Goal: Entertainment & Leisure: Consume media (video, audio)

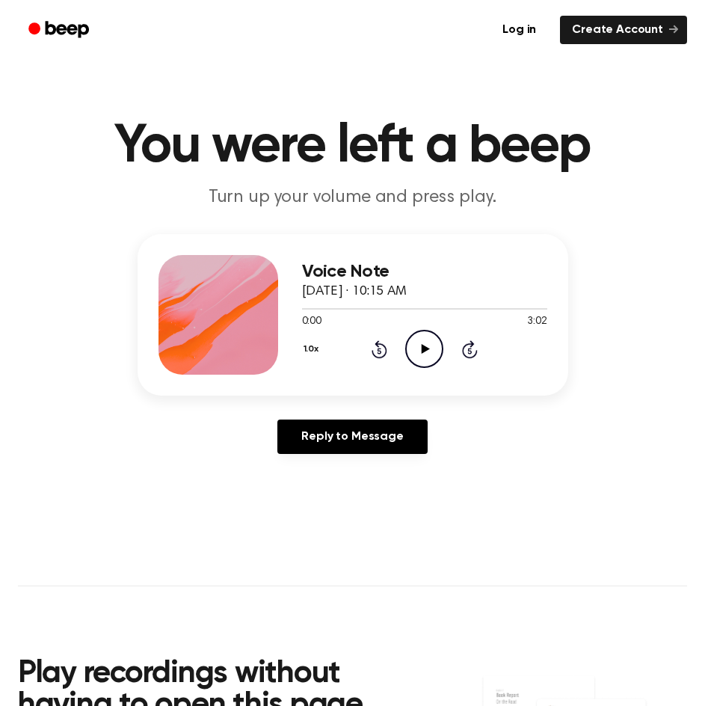
click at [437, 360] on icon "Play Audio" at bounding box center [424, 349] width 38 height 38
click at [425, 347] on icon "Pause Audio" at bounding box center [424, 349] width 38 height 38
click at [425, 347] on icon at bounding box center [426, 349] width 8 height 10
click at [425, 347] on icon "Pause Audio" at bounding box center [424, 349] width 38 height 38
click at [425, 347] on icon at bounding box center [426, 349] width 8 height 10
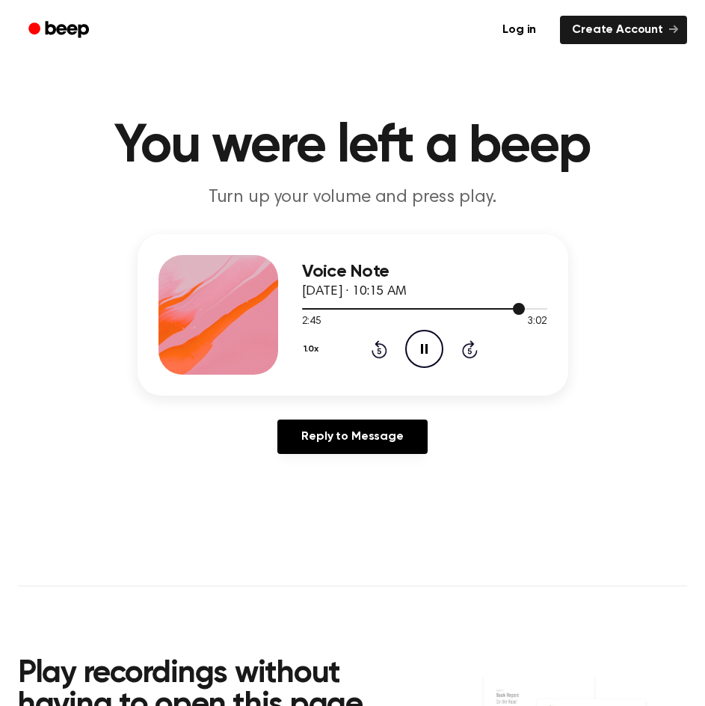
click at [532, 306] on div at bounding box center [424, 308] width 245 height 12
click at [467, 351] on icon "Skip 5 seconds" at bounding box center [469, 348] width 16 height 19
click at [426, 348] on icon at bounding box center [424, 349] width 7 height 10
click at [429, 355] on icon "Play Audio" at bounding box center [424, 349] width 38 height 38
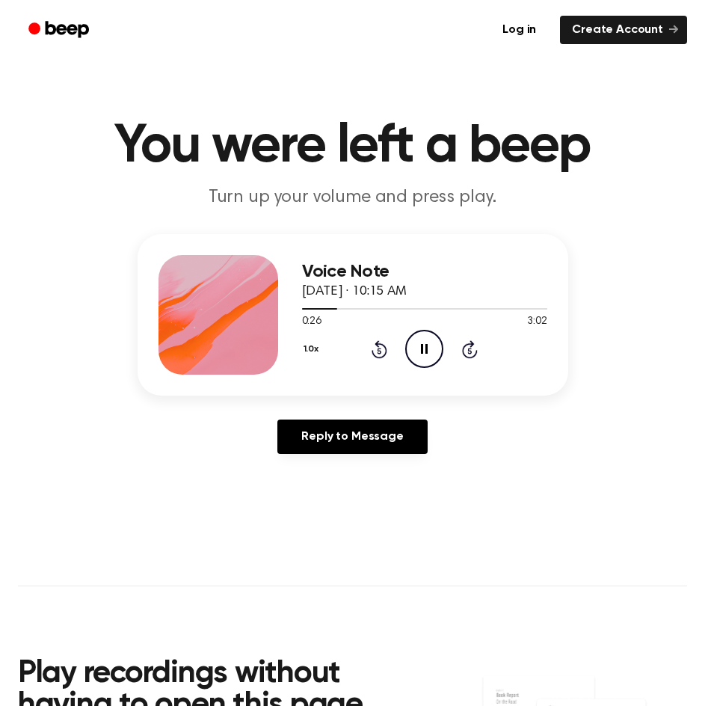
click at [383, 354] on icon "Rewind 5 seconds" at bounding box center [379, 348] width 16 height 19
click at [428, 348] on icon "Pause Audio" at bounding box center [424, 349] width 38 height 38
click at [429, 348] on icon "Play Audio" at bounding box center [424, 349] width 38 height 38
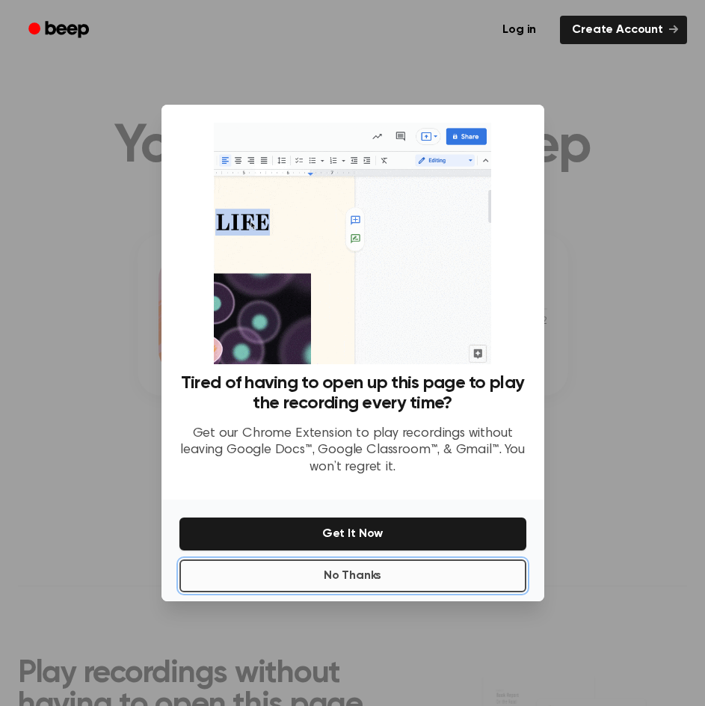
click at [413, 571] on button "No Thanks" at bounding box center [352, 575] width 347 height 33
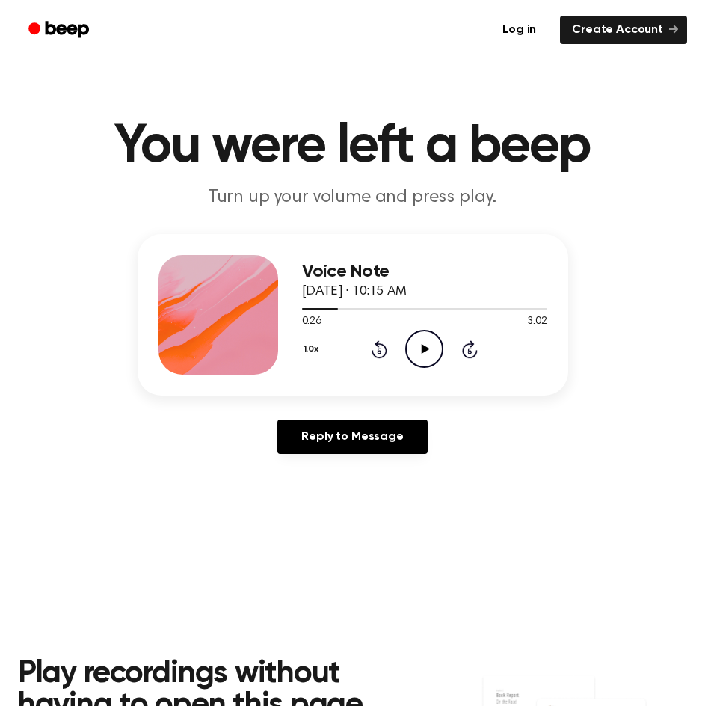
click at [414, 346] on icon "Play Audio" at bounding box center [424, 349] width 38 height 38
click at [422, 344] on icon at bounding box center [424, 349] width 7 height 10
click at [421, 355] on icon "Play Audio" at bounding box center [424, 349] width 38 height 38
click at [383, 347] on icon "Rewind 5 seconds" at bounding box center [379, 348] width 16 height 19
click at [431, 348] on icon "Pause Audio" at bounding box center [424, 349] width 38 height 38
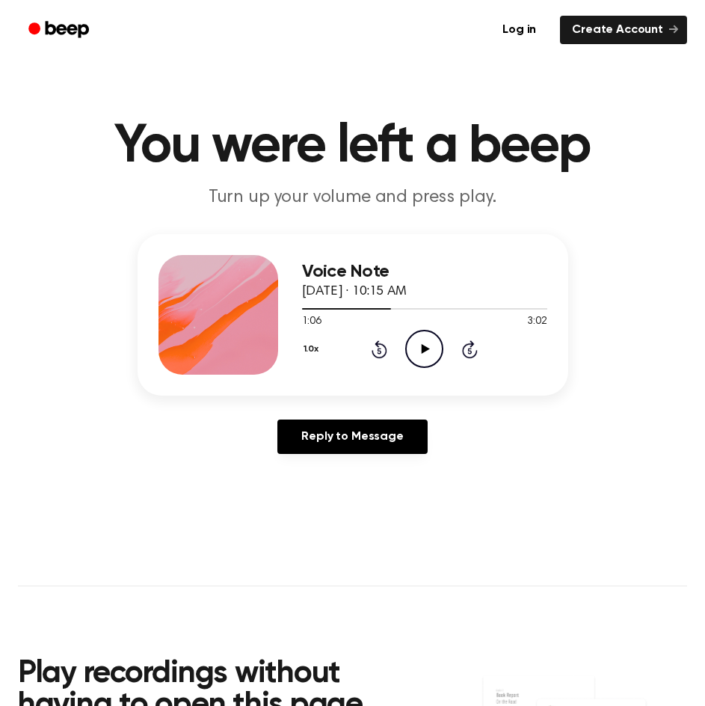
click at [422, 353] on icon at bounding box center [426, 349] width 8 height 10
click at [378, 349] on icon "Rewind 5 seconds" at bounding box center [379, 348] width 16 height 19
click at [422, 350] on icon at bounding box center [424, 349] width 7 height 10
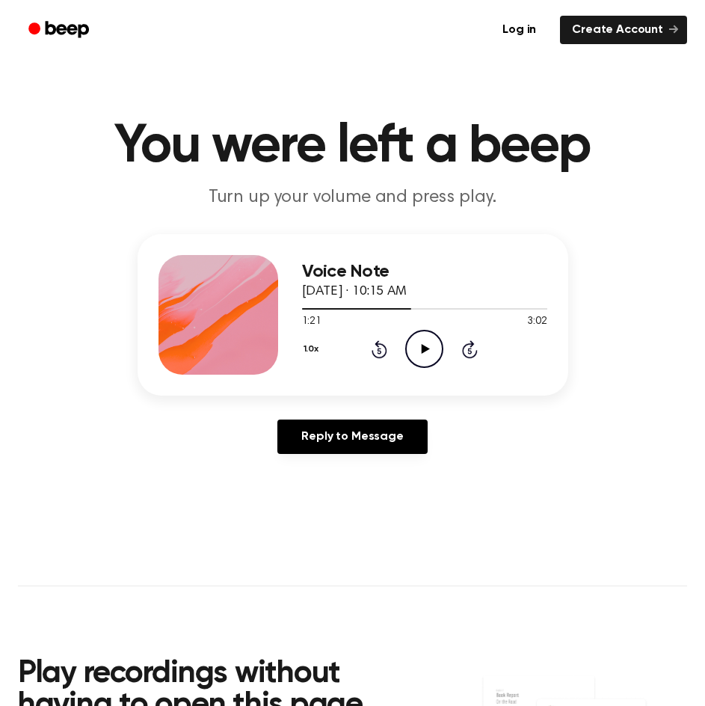
click at [425, 350] on icon at bounding box center [426, 349] width 8 height 10
click at [425, 350] on icon "Pause Audio" at bounding box center [424, 349] width 38 height 38
click at [377, 346] on icon at bounding box center [380, 349] width 16 height 18
click at [408, 348] on icon "Play Audio" at bounding box center [424, 349] width 38 height 38
click at [419, 348] on icon "Pause Audio" at bounding box center [424, 349] width 38 height 38
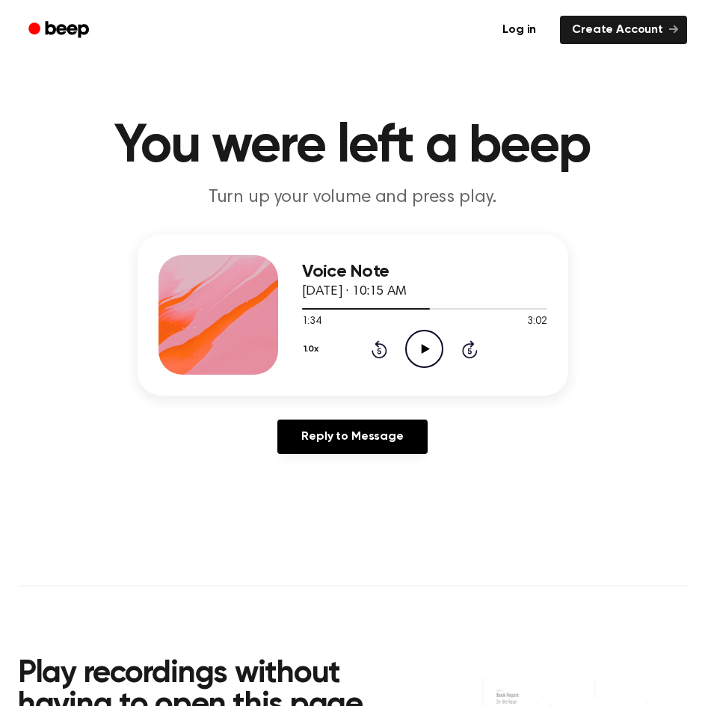
click at [383, 350] on icon "Rewind 5 seconds" at bounding box center [379, 348] width 16 height 19
click at [424, 348] on icon at bounding box center [426, 349] width 8 height 10
click at [420, 347] on icon "Pause Audio" at bounding box center [424, 349] width 38 height 38
click at [386, 351] on icon at bounding box center [380, 349] width 16 height 18
click at [423, 339] on icon "Play Audio" at bounding box center [424, 349] width 38 height 38
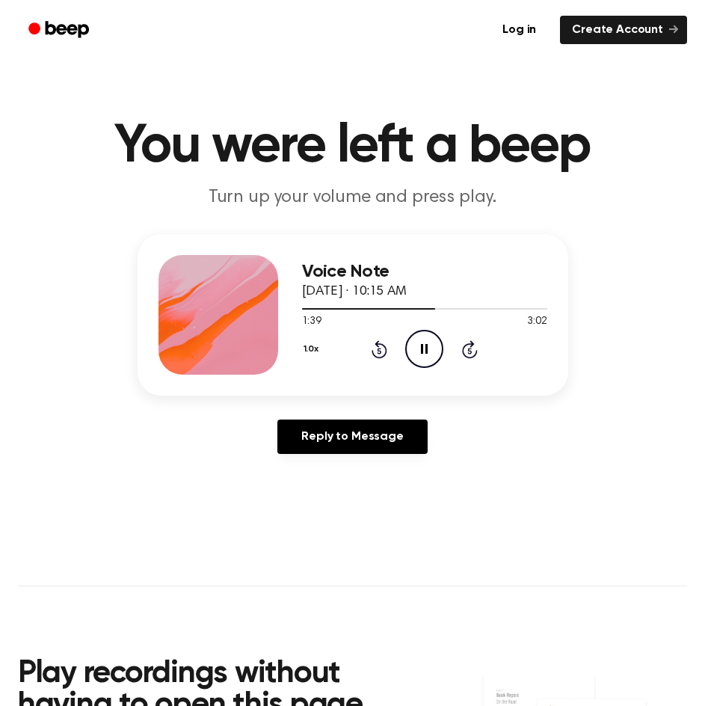
click at [425, 349] on icon at bounding box center [424, 349] width 7 height 10
click at [374, 350] on icon "Rewind 5 seconds" at bounding box center [379, 348] width 16 height 19
click at [431, 341] on icon "Play Audio" at bounding box center [424, 349] width 38 height 38
click at [417, 357] on icon "Pause Audio" at bounding box center [424, 349] width 38 height 38
click at [417, 344] on icon "Play Audio" at bounding box center [424, 349] width 38 height 38
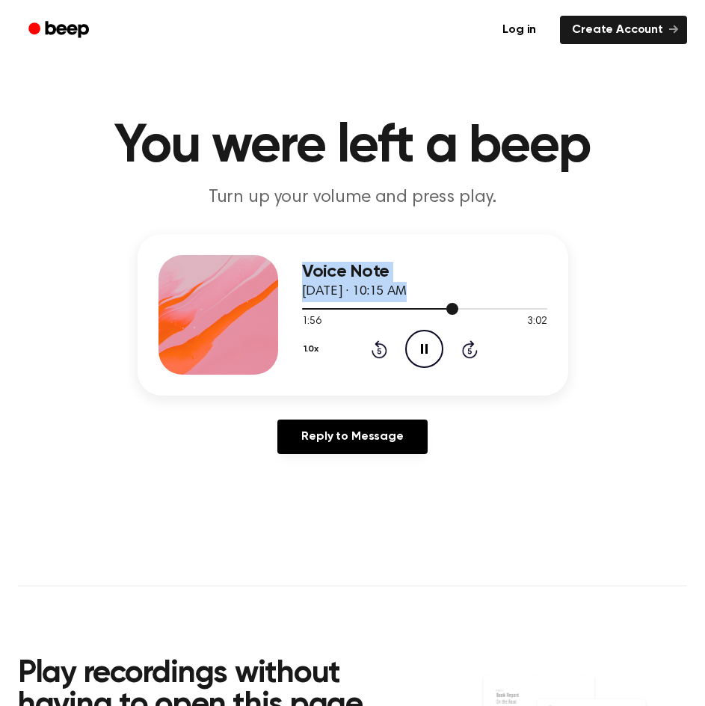
drag, startPoint x: 449, startPoint y: 304, endPoint x: 186, endPoint y: 296, distance: 263.3
click at [187, 296] on div "Voice Note [DATE] · 10:15 AM 1:56 3:02 Your browser does not support the [objec…" at bounding box center [353, 315] width 431 height 162
click at [331, 312] on div at bounding box center [424, 308] width 245 height 12
click at [438, 357] on icon "Pause Audio" at bounding box center [424, 349] width 38 height 38
